Goal: Transaction & Acquisition: Purchase product/service

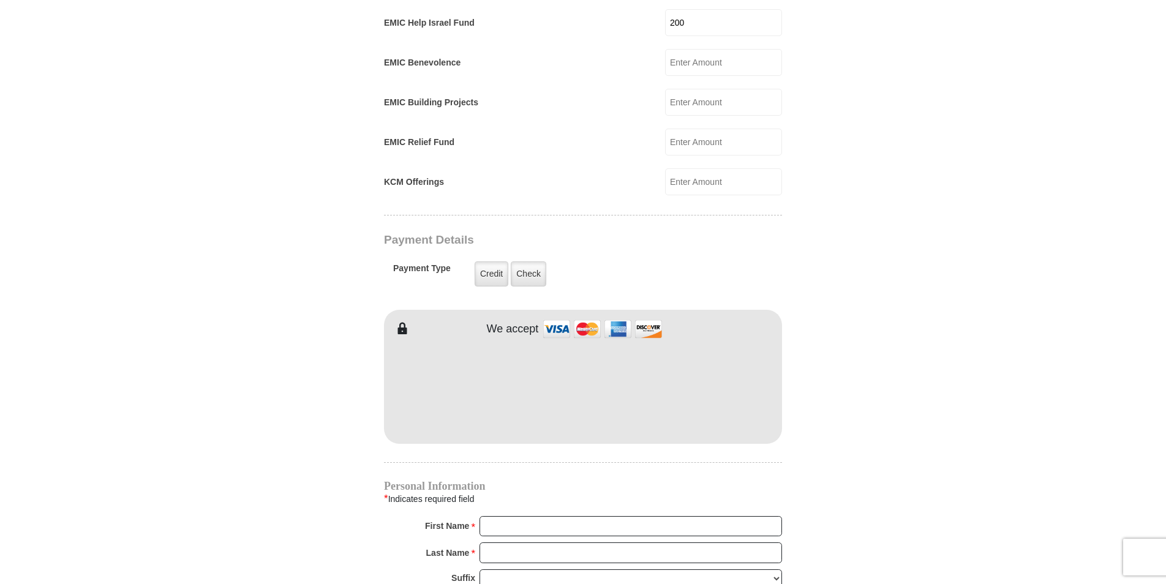
scroll to position [796, 0]
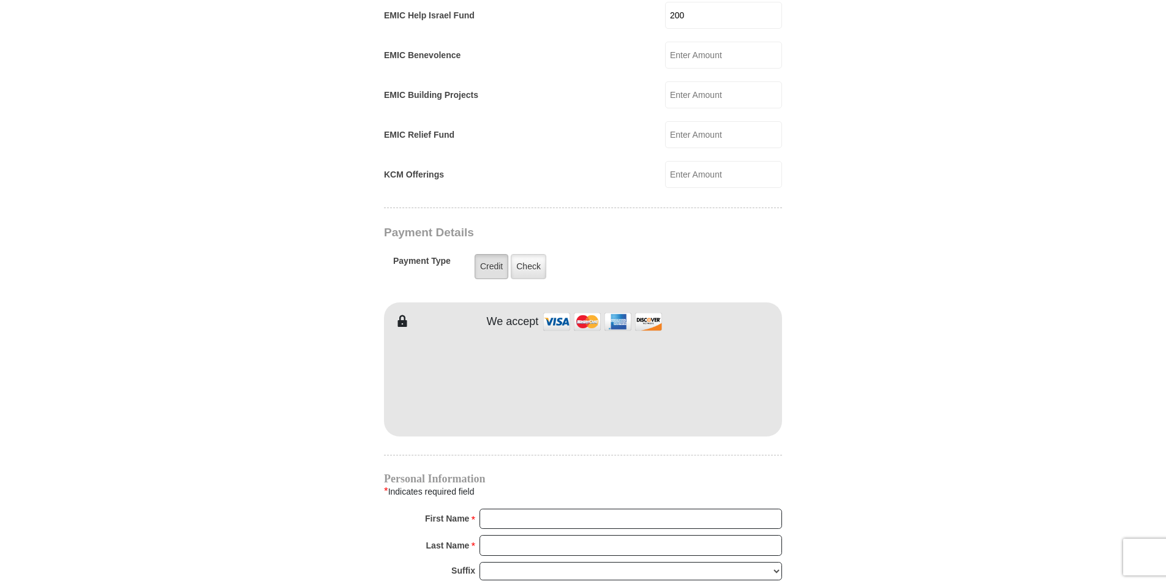
click at [494, 254] on label "Credit" at bounding box center [492, 266] width 34 height 25
click at [0, 0] on input "Credit" at bounding box center [0, 0] width 0 height 0
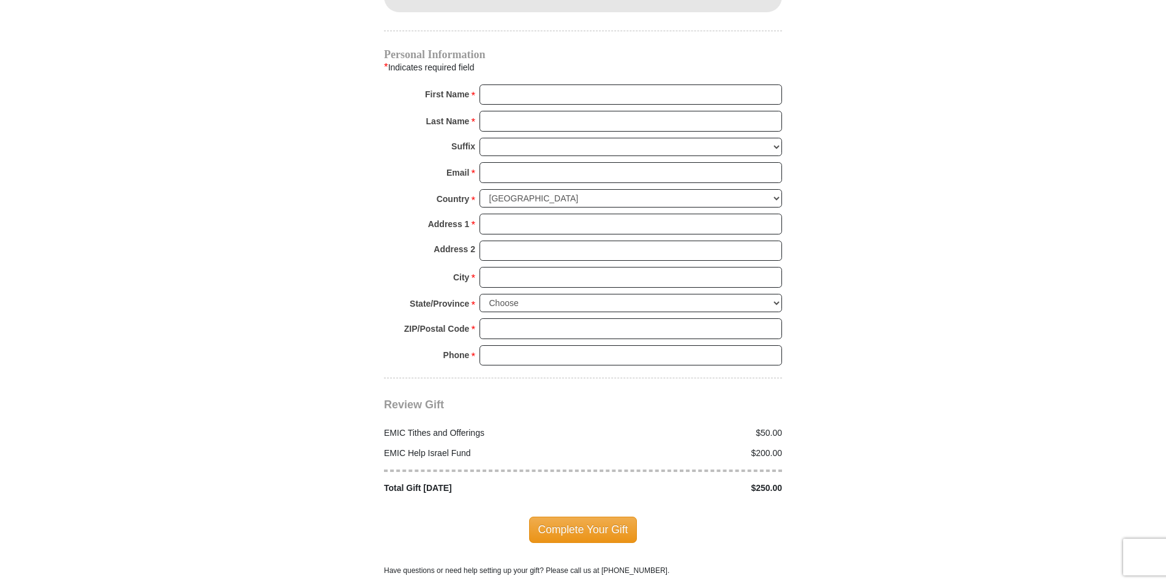
scroll to position [1225, 0]
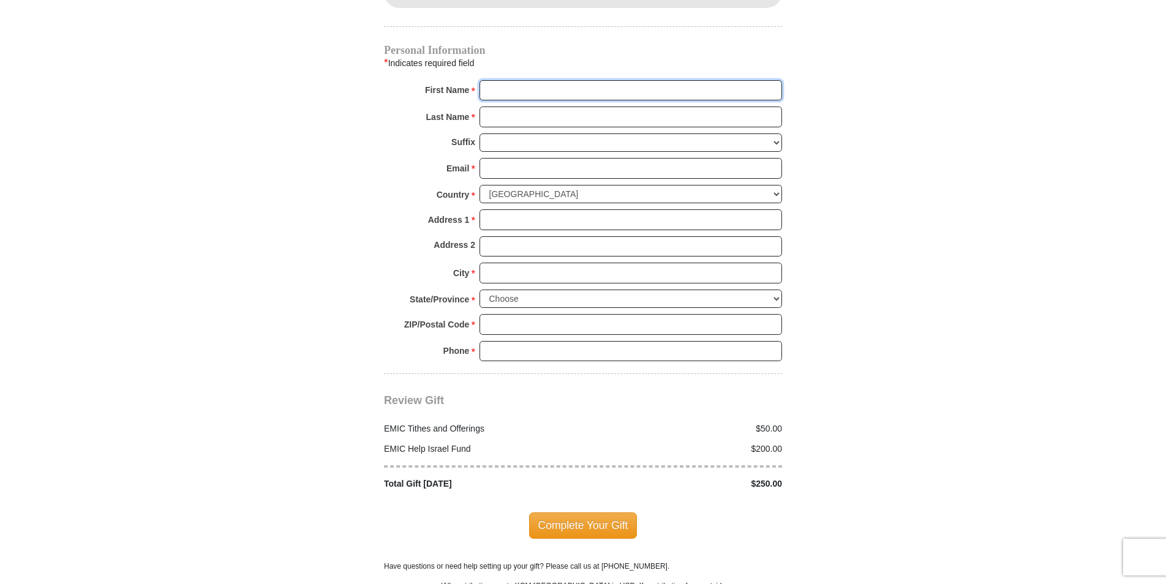
click at [495, 80] on input "First Name *" at bounding box center [630, 90] width 303 height 21
type input "Elaine"
type input "Harris"
type input "eharris4535@sbcglobal.net"
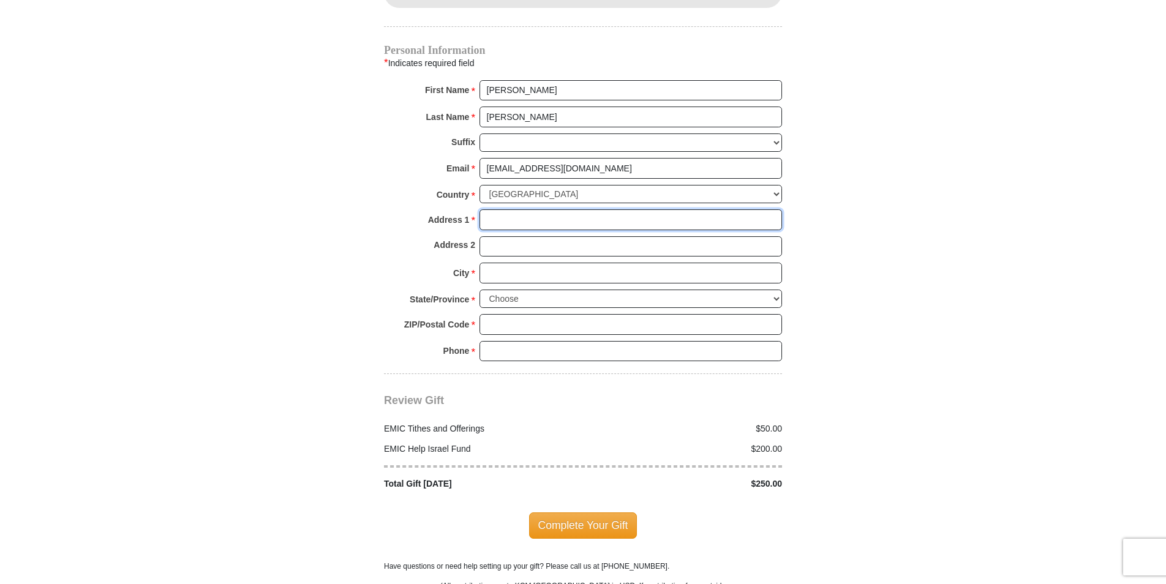
type input "212 Wysteria Drive"
type input "Olympia Fields"
select select "IL"
type input "60461"
type input "7084817415"
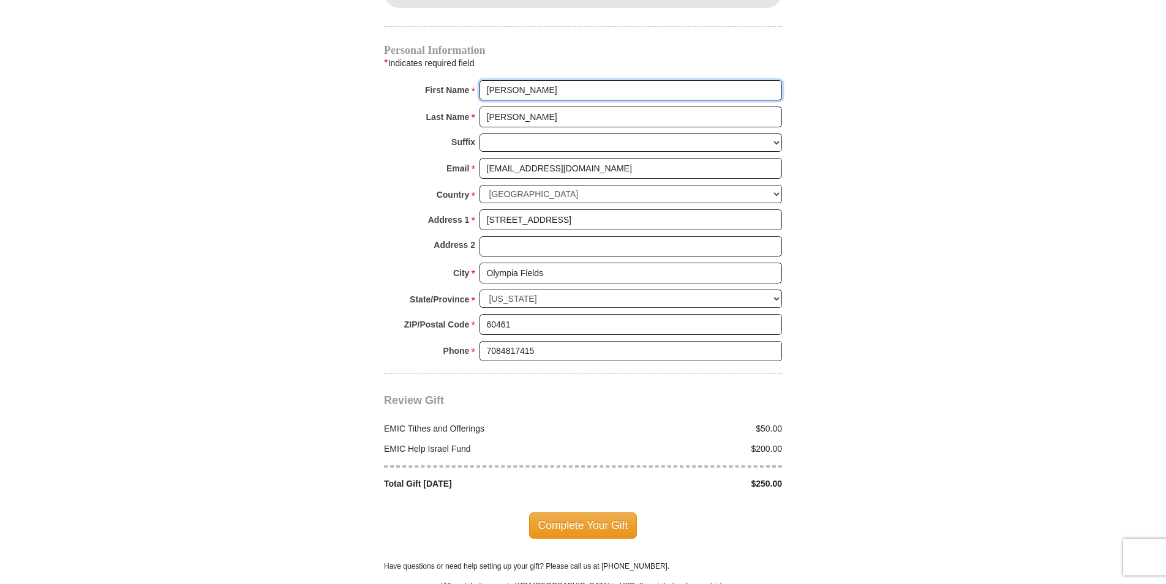
radio input "true"
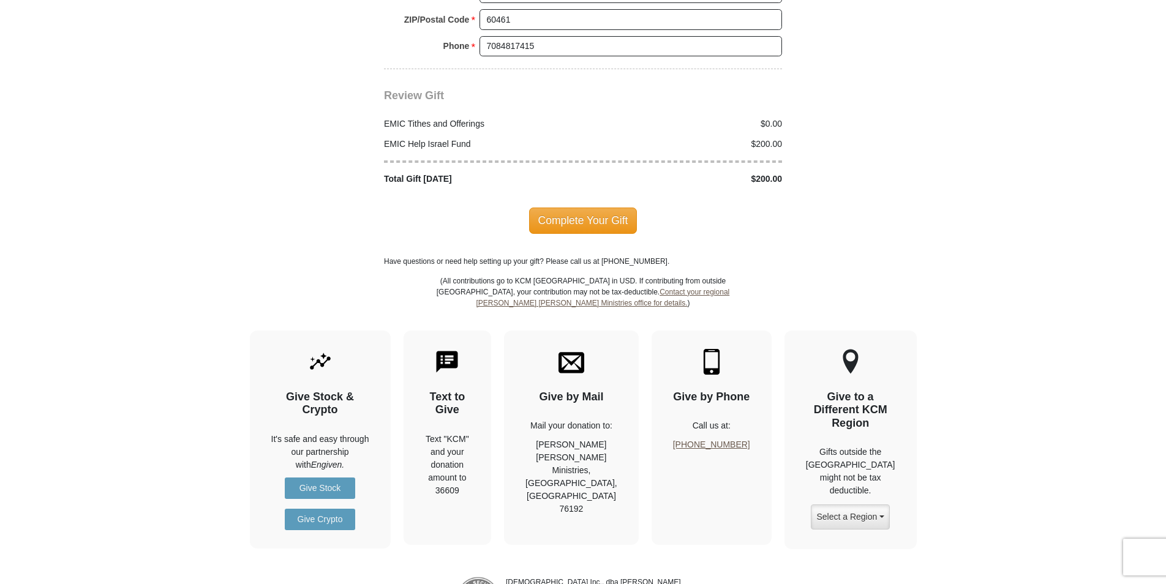
scroll to position [1531, 0]
click at [541, 206] on span "Complete Your Gift" at bounding box center [583, 219] width 108 height 26
